Goal: Information Seeking & Learning: Check status

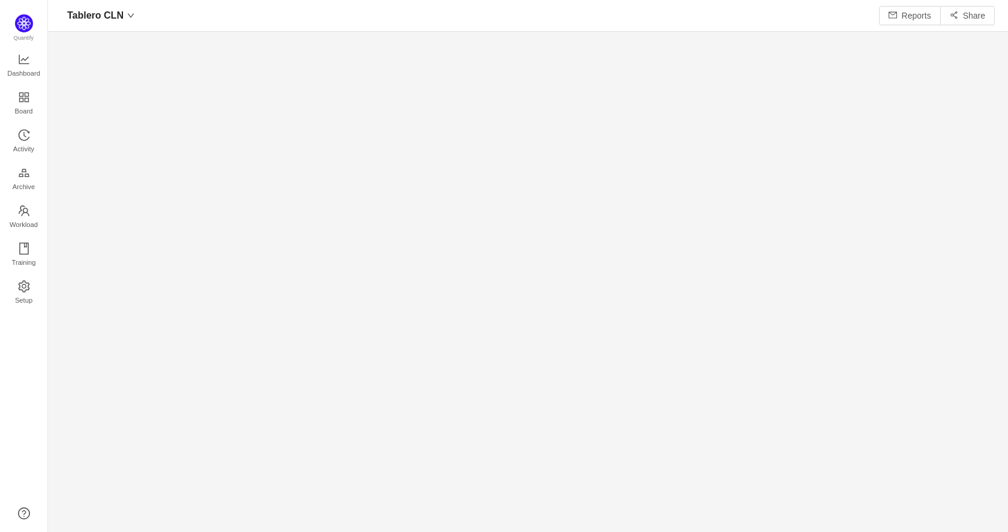
scroll to position [15, 15]
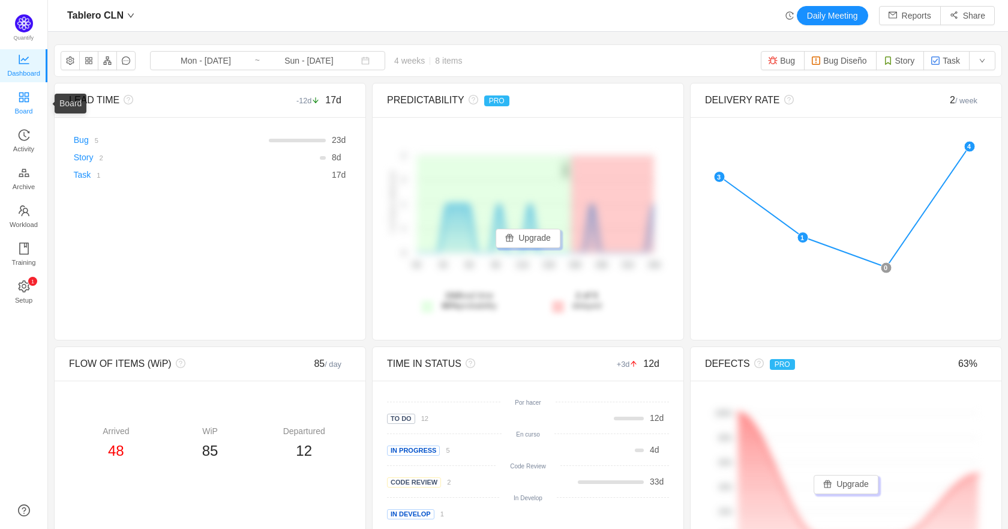
click at [25, 100] on span "Board" at bounding box center [24, 111] width 18 height 24
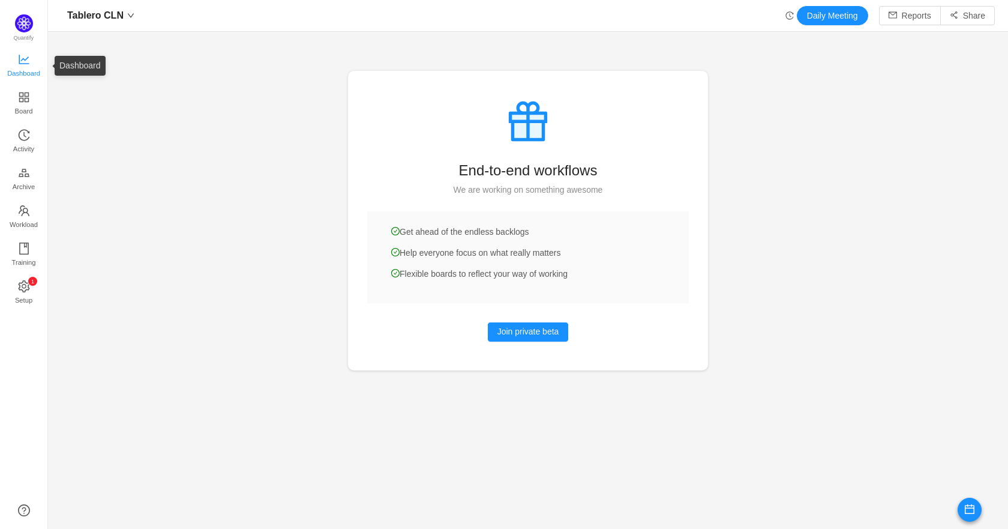
click at [27, 66] on span "Dashboard" at bounding box center [23, 73] width 33 height 24
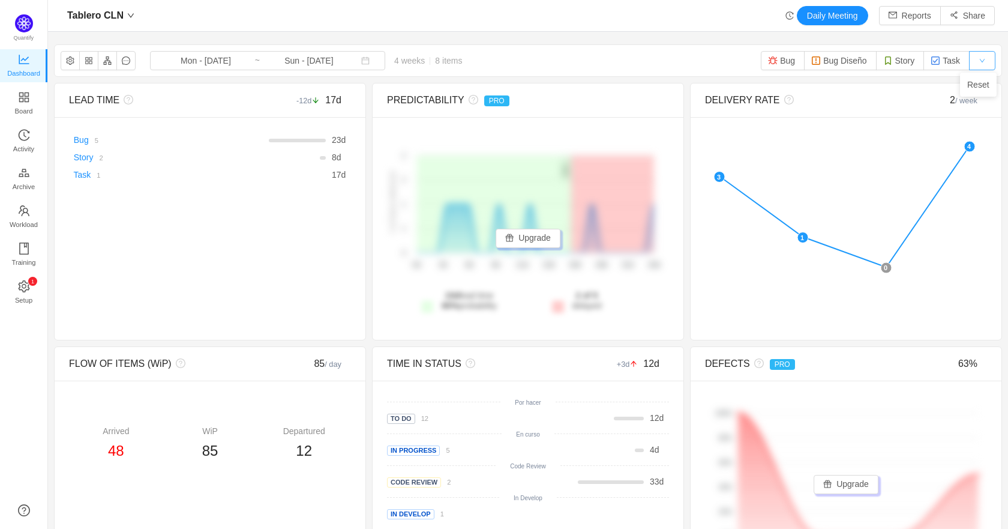
click at [984, 64] on button "button" at bounding box center [982, 60] width 26 height 19
click at [607, 56] on div "Tablero CLN Mon - Aug 11, 2025 ~ Sun - Sep 07, 2025 4 weeks 8 items Bug Bug Dis…" at bounding box center [528, 60] width 947 height 31
click at [260, 62] on input "Sun - [DATE]" at bounding box center [308, 60] width 97 height 13
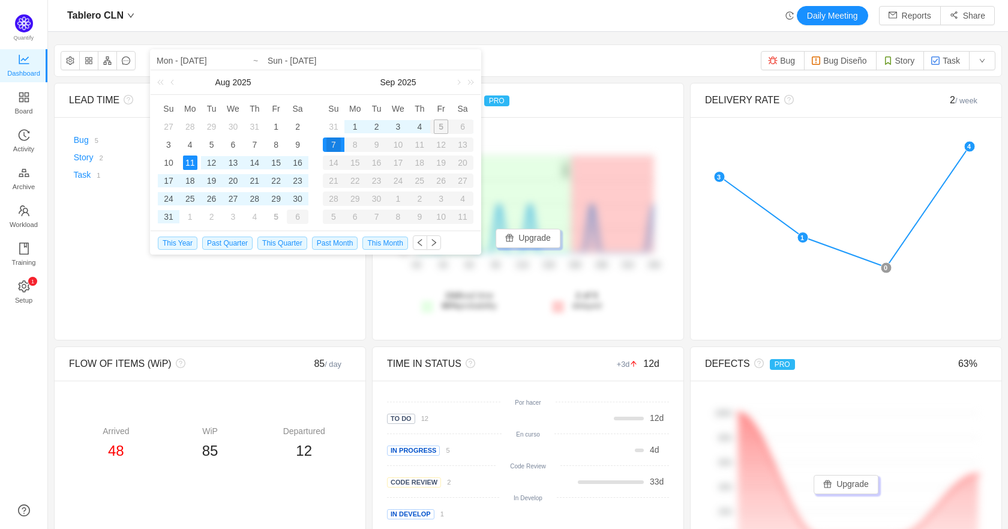
click at [575, 38] on section "Tablero CLN Mon - Aug 11, 2025 ~ Sun - Sep 07, 2025 4 weeks 8 items Bug Bug Dis…" at bounding box center [528, 369] width 960 height 663
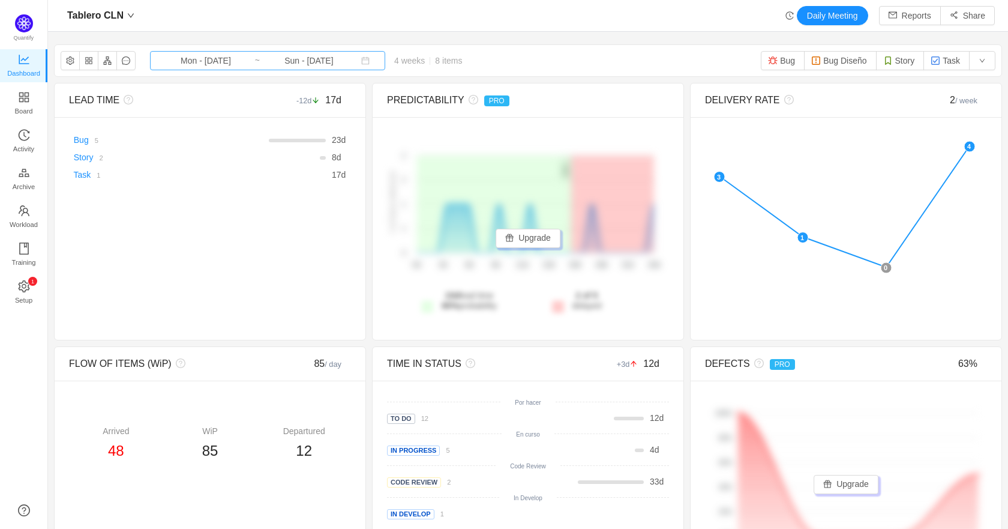
click at [216, 65] on input "Mon - [DATE]" at bounding box center [205, 60] width 97 height 13
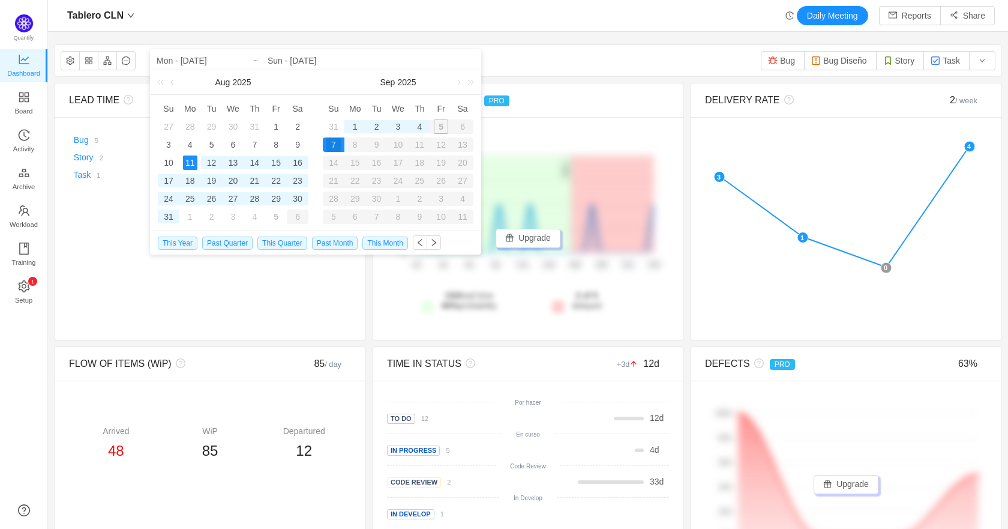
click at [327, 39] on section "Tablero CLN Mon - Aug 11, 2025 ~ Sun - Sep 07, 2025 4 weeks 8 items Bug Bug Dis…" at bounding box center [528, 369] width 960 height 663
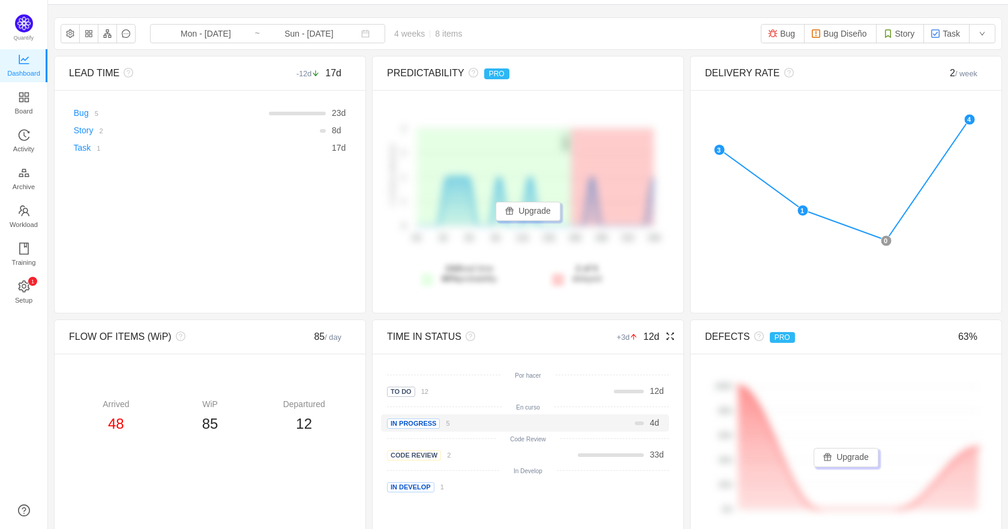
scroll to position [173, 0]
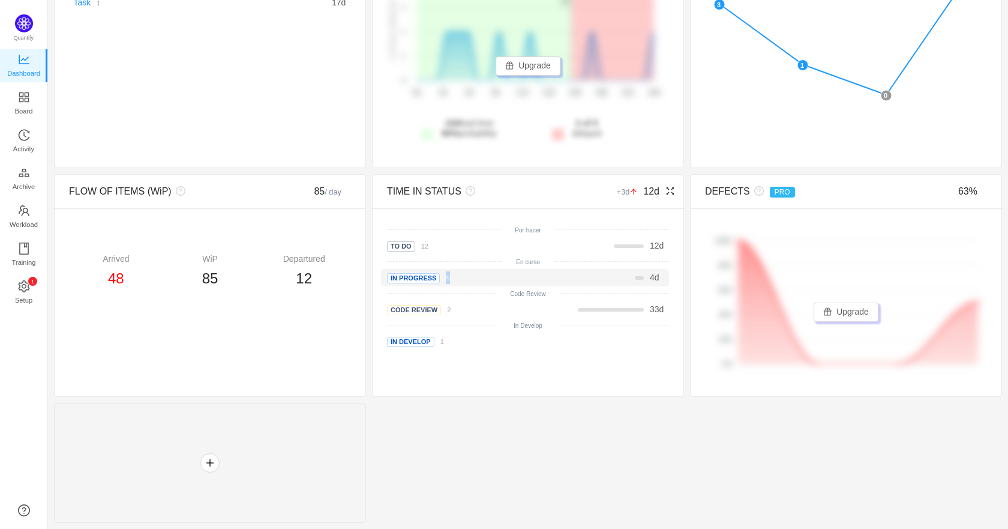
drag, startPoint x: 452, startPoint y: 279, endPoint x: 425, endPoint y: 282, distance: 27.2
click at [425, 282] on div "In Progress 5" at bounding box center [446, 277] width 118 height 13
click at [462, 281] on div "In Progress 5" at bounding box center [446, 277] width 118 height 13
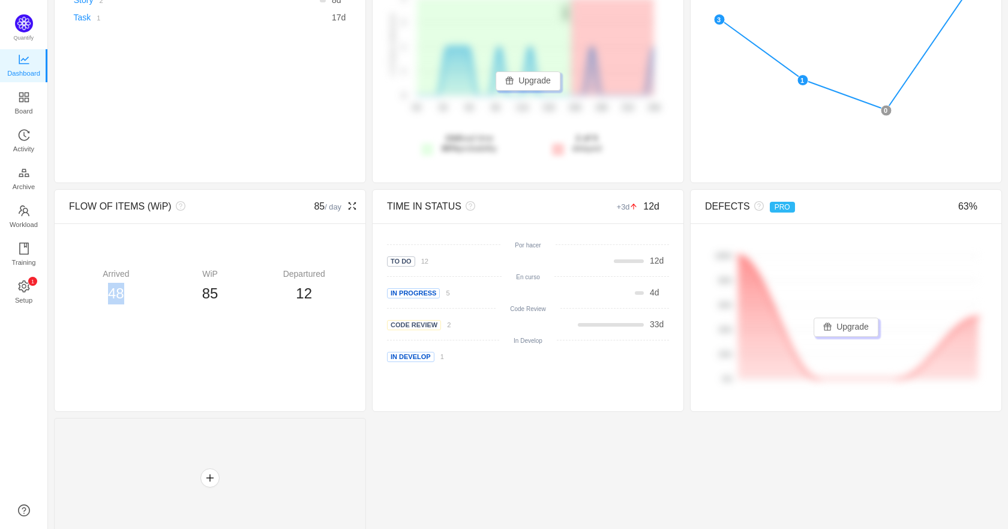
drag, startPoint x: 103, startPoint y: 300, endPoint x: 130, endPoint y: 299, distance: 27.6
click at [130, 299] on div "48" at bounding box center [116, 294] width 94 height 22
click at [178, 315] on div "Arrived 48 WiP 85 Departured 12" at bounding box center [210, 270] width 311 height 95
drag, startPoint x: 229, startPoint y: 295, endPoint x: 202, endPoint y: 316, distance: 34.2
click at [187, 295] on div "85" at bounding box center [210, 294] width 94 height 22
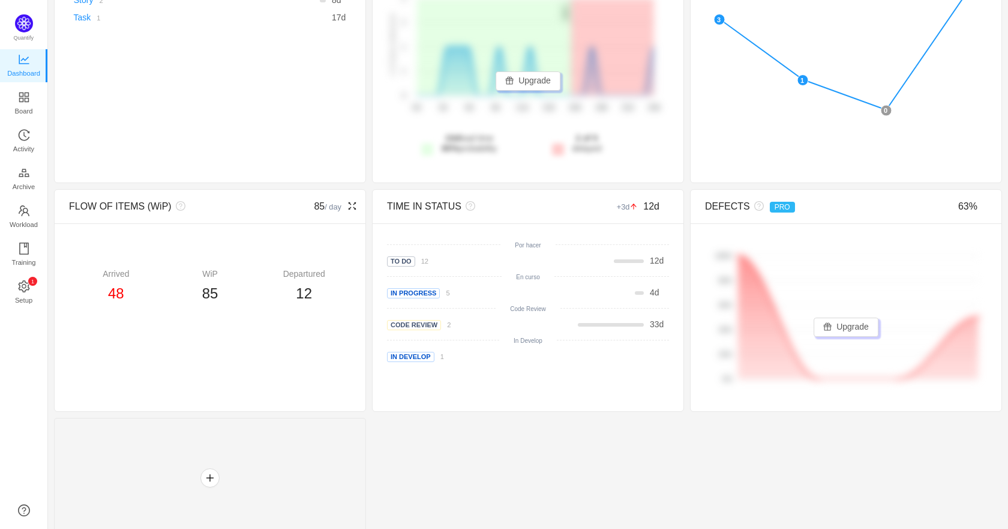
click at [216, 332] on div "FLOW OF ITEMS (WiP) 85 / day Arrived 48 WiP 85 Departured 12" at bounding box center [210, 300] width 312 height 223
drag, startPoint x: 316, startPoint y: 297, endPoint x: 281, endPoint y: 300, distance: 35.5
click at [281, 300] on div "12" at bounding box center [304, 294] width 94 height 22
click at [276, 350] on div "FLOW OF ITEMS (WiP) 85 / day Arrived 48 WiP 85 Departured 12" at bounding box center [210, 300] width 312 height 223
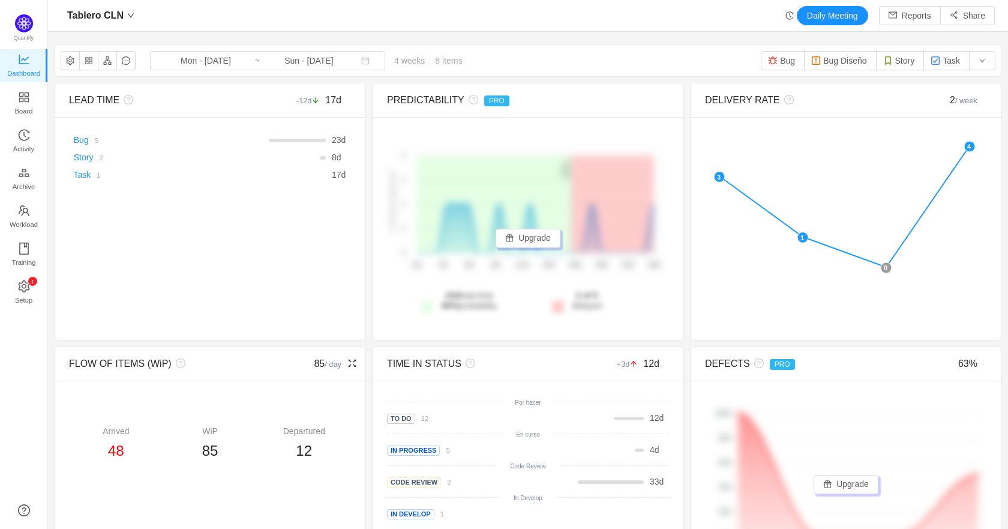
scroll to position [149, 0]
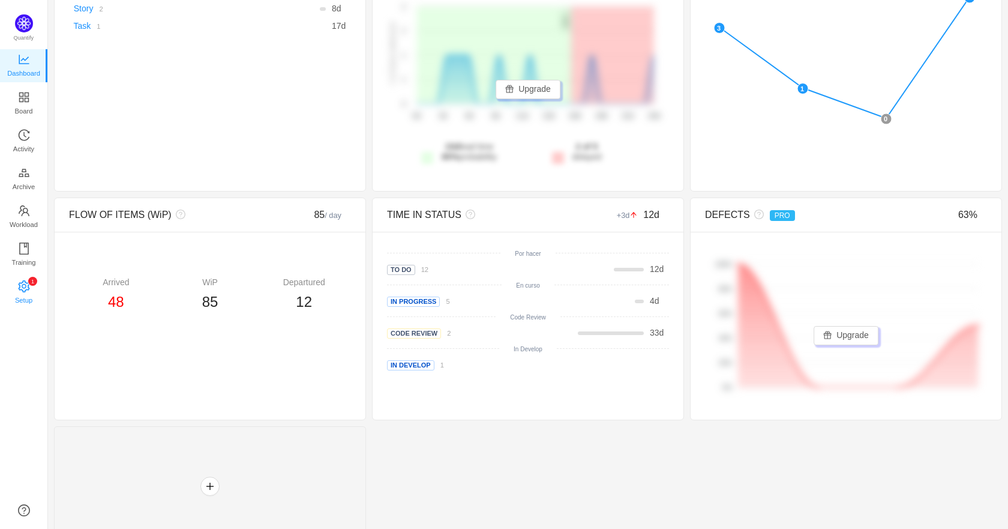
click at [26, 288] on span "Setup" at bounding box center [23, 300] width 17 height 24
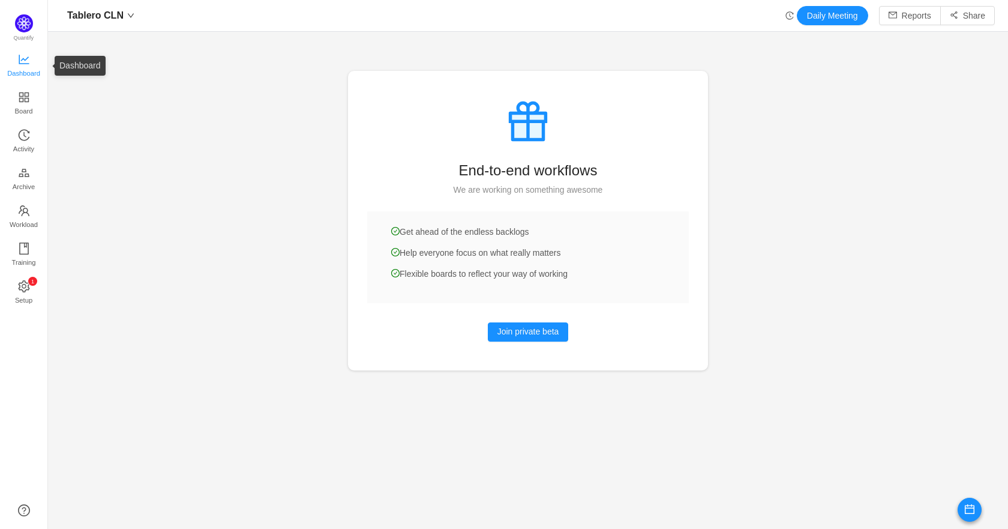
click at [25, 65] on span "Dashboard" at bounding box center [23, 73] width 33 height 24
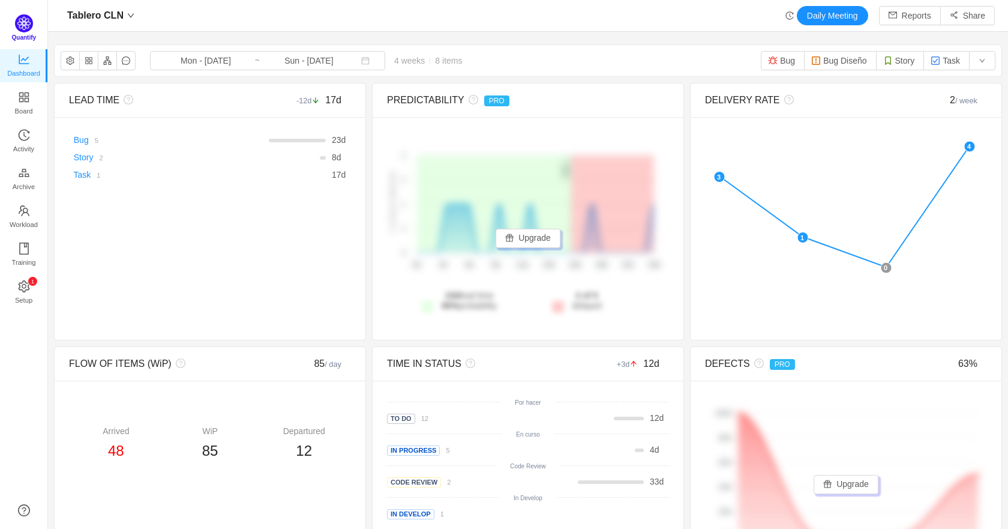
click at [23, 28] on img at bounding box center [24, 23] width 18 height 18
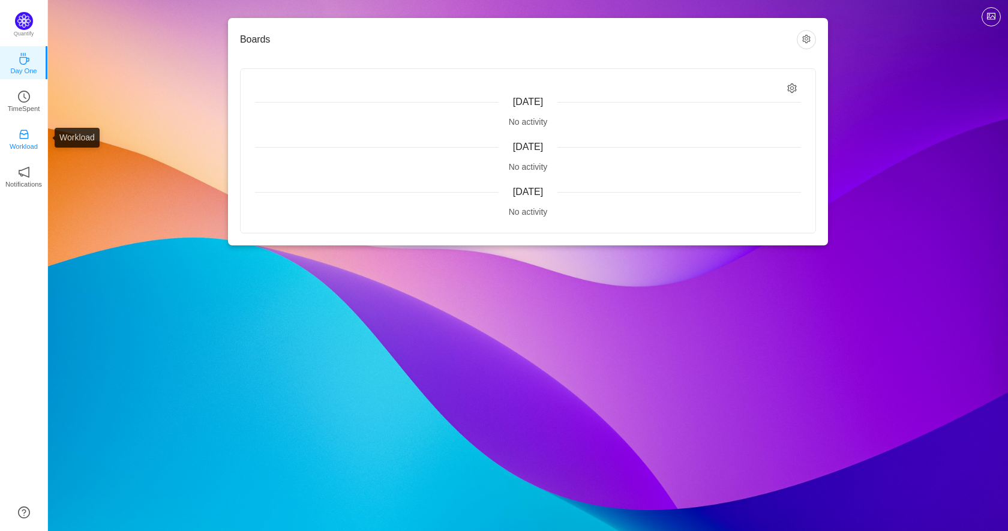
click at [25, 146] on p "Workload" at bounding box center [24, 146] width 28 height 11
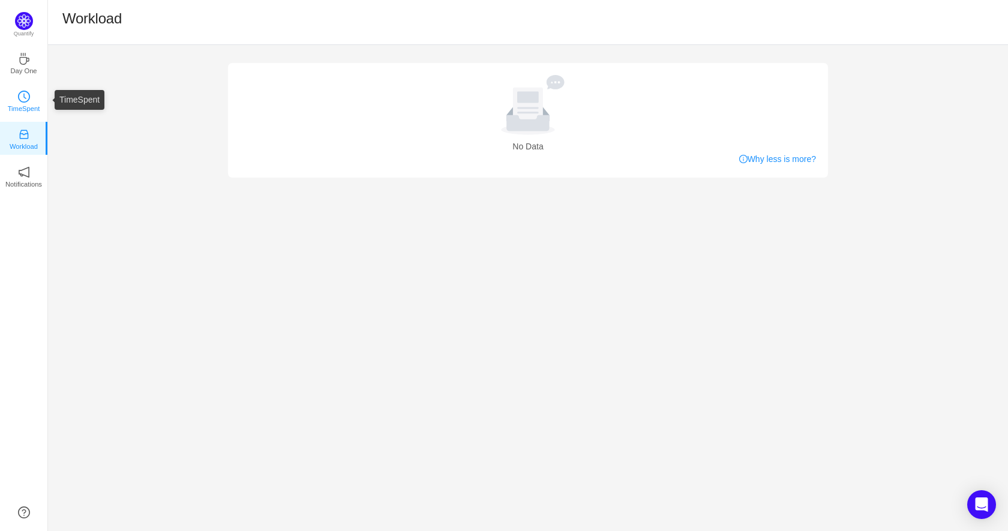
click at [25, 93] on icon "icon: clock-circle" at bounding box center [24, 97] width 12 height 12
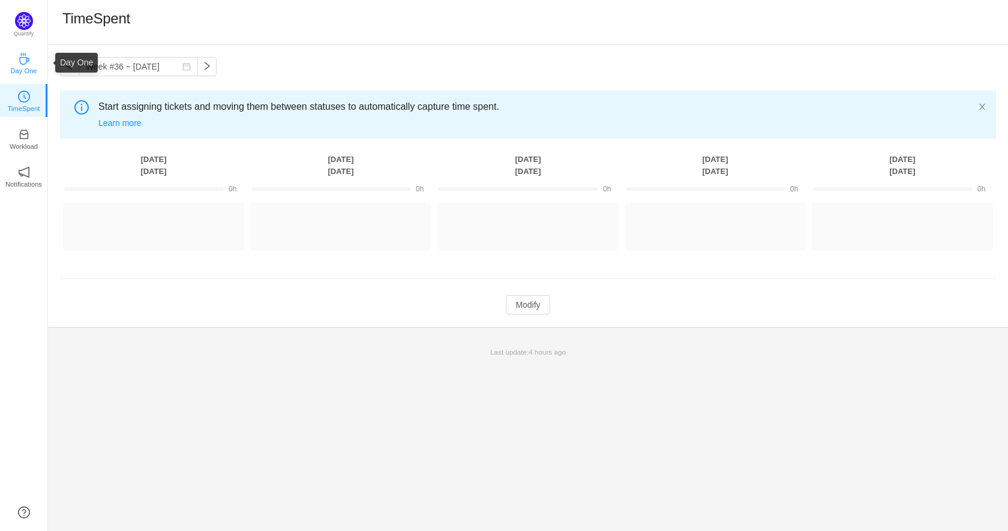
click at [25, 61] on icon "icon: coffee" at bounding box center [24, 59] width 12 height 12
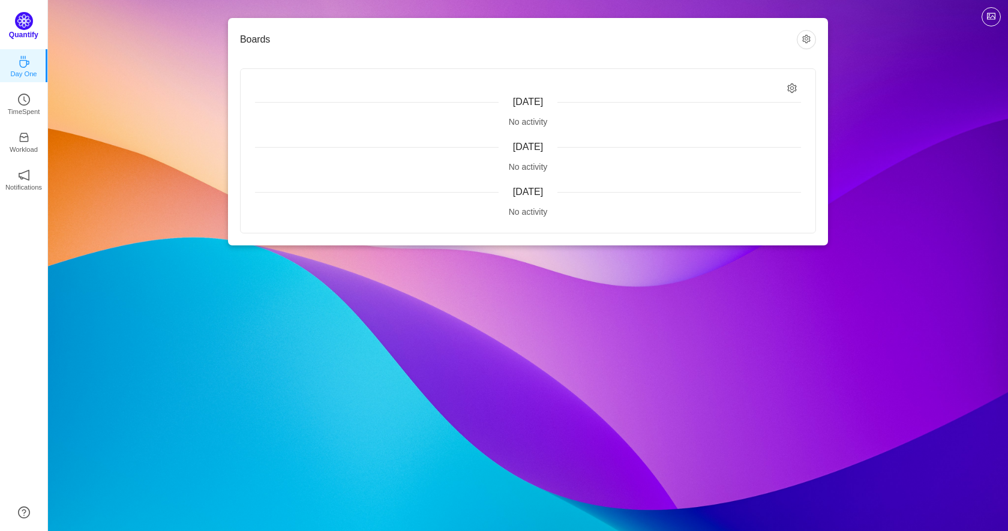
click at [18, 27] on img at bounding box center [24, 21] width 18 height 18
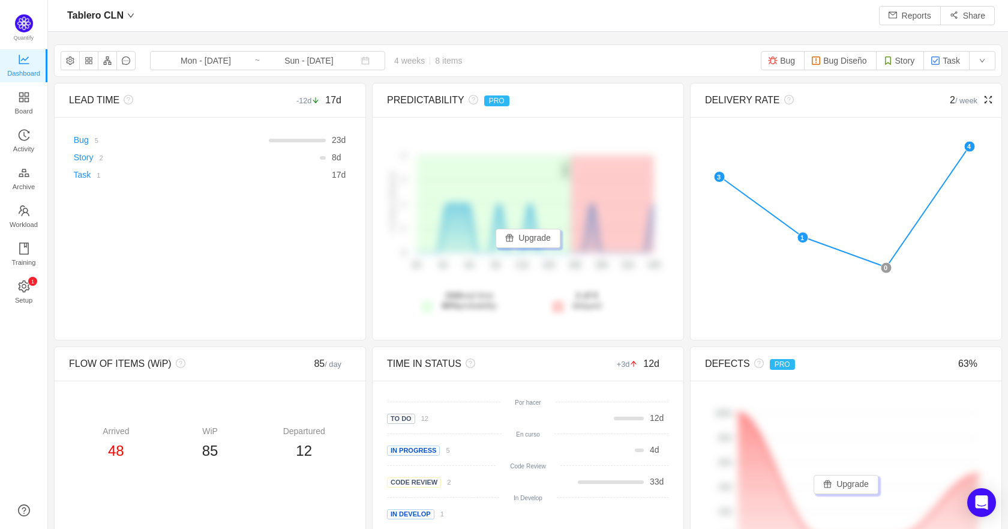
scroll to position [511, 933]
click at [24, 106] on span "Board" at bounding box center [24, 111] width 18 height 24
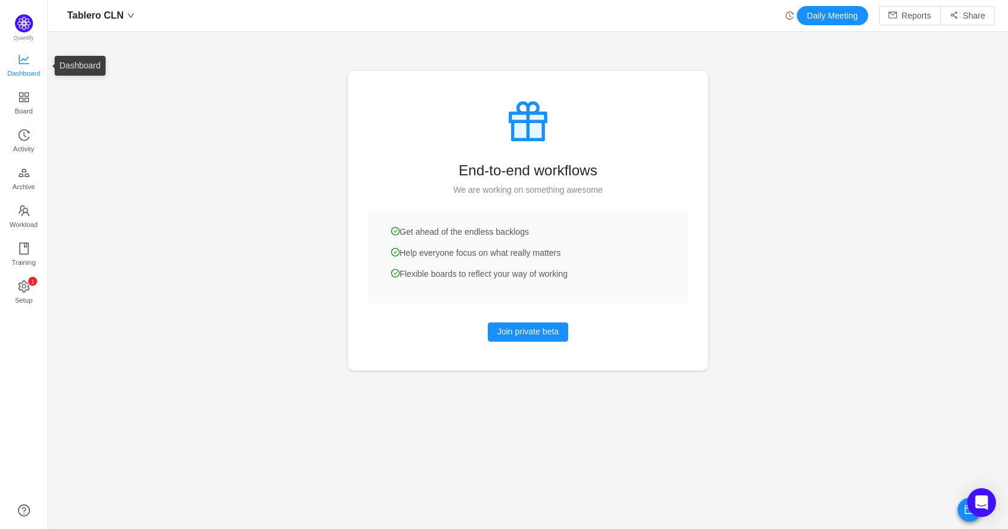
click at [26, 71] on span "Dashboard" at bounding box center [23, 73] width 33 height 24
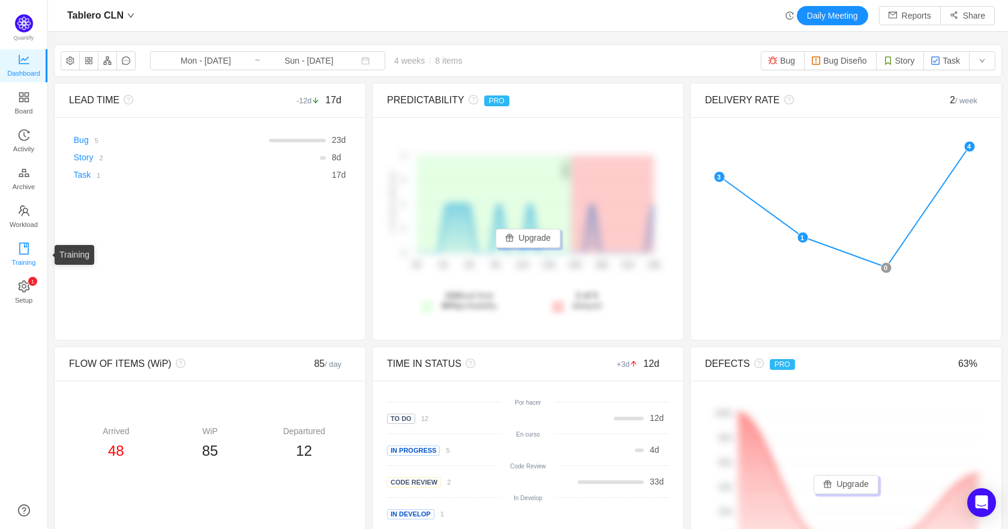
click at [26, 257] on span "Training" at bounding box center [23, 262] width 24 height 24
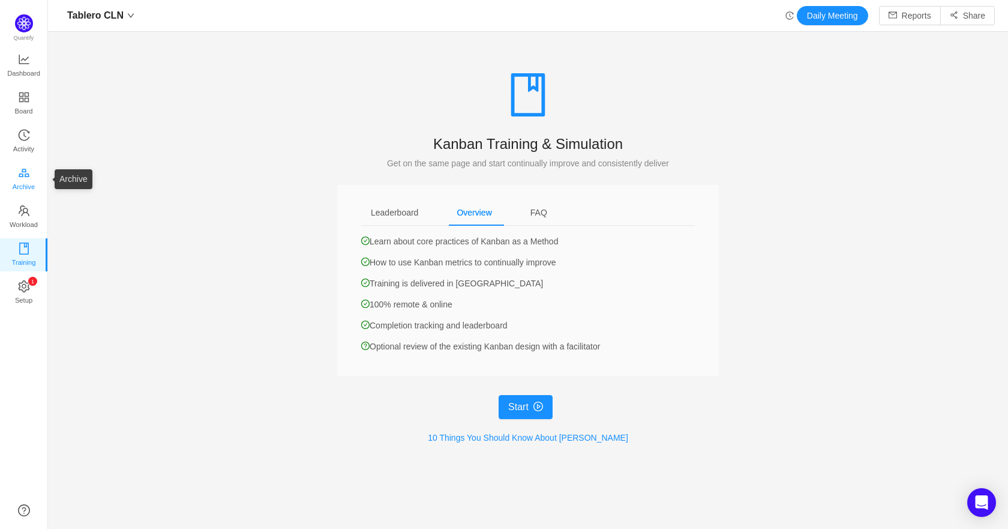
click at [23, 186] on span "Archive" at bounding box center [24, 187] width 22 height 24
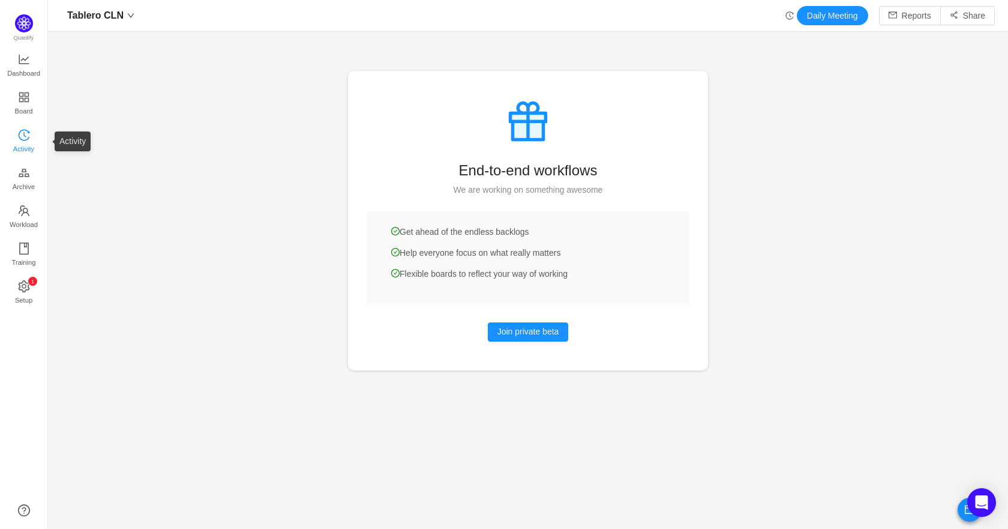
click at [24, 145] on span "Activity" at bounding box center [23, 149] width 21 height 24
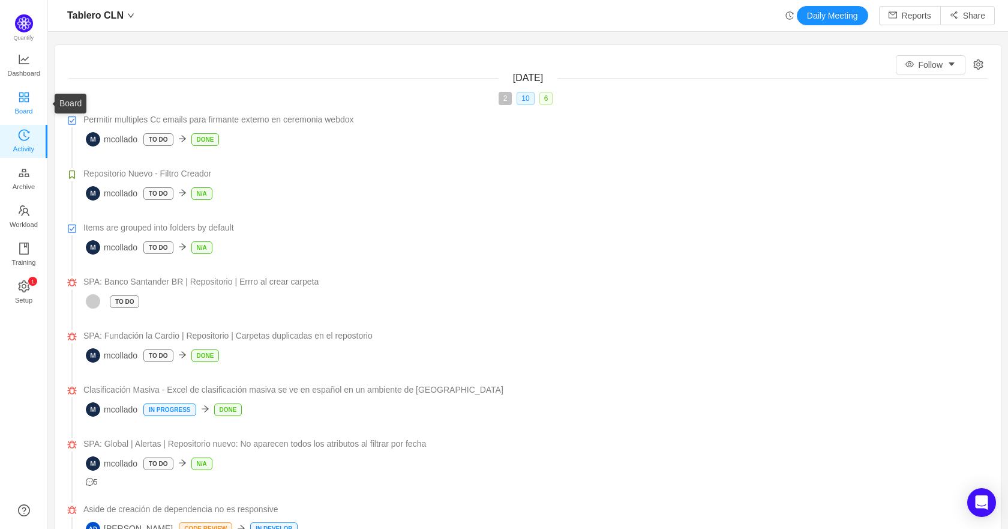
click at [28, 103] on span "Board" at bounding box center [24, 111] width 18 height 24
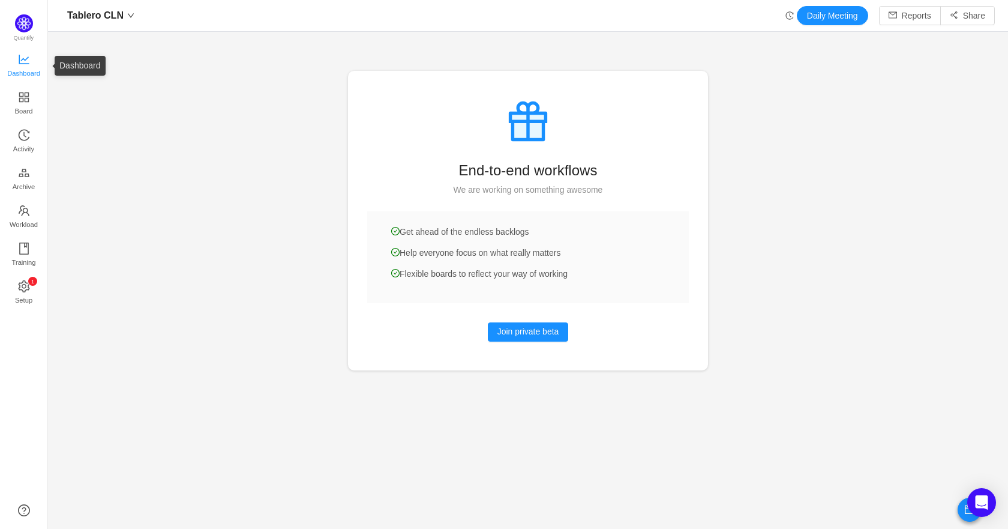
click at [25, 67] on span "Dashboard" at bounding box center [23, 73] width 33 height 24
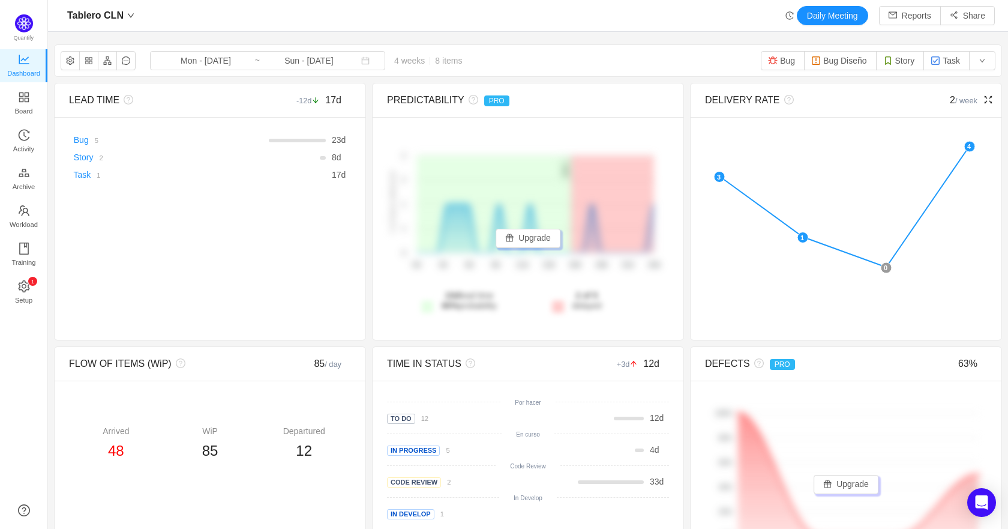
click at [984, 101] on icon "icon: fullscreen" at bounding box center [989, 100] width 10 height 10
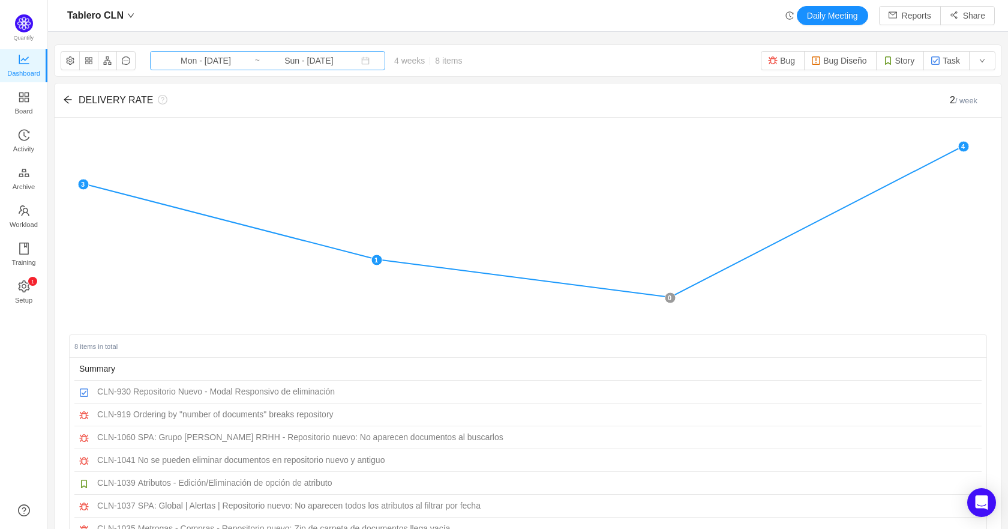
click at [274, 65] on input "Sun - [DATE]" at bounding box center [308, 60] width 97 height 13
